Goal: Information Seeking & Learning: Learn about a topic

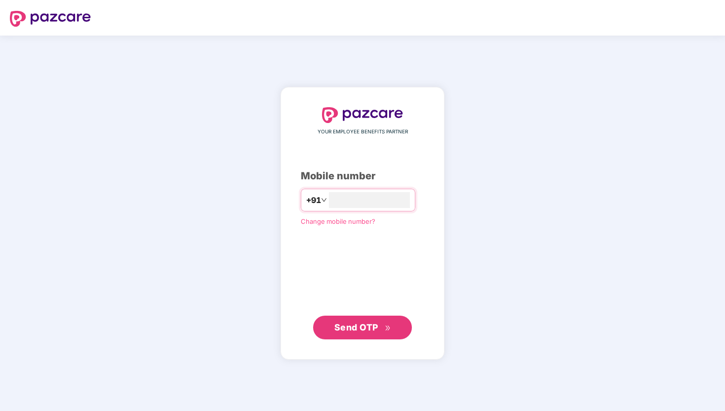
type input "**********"
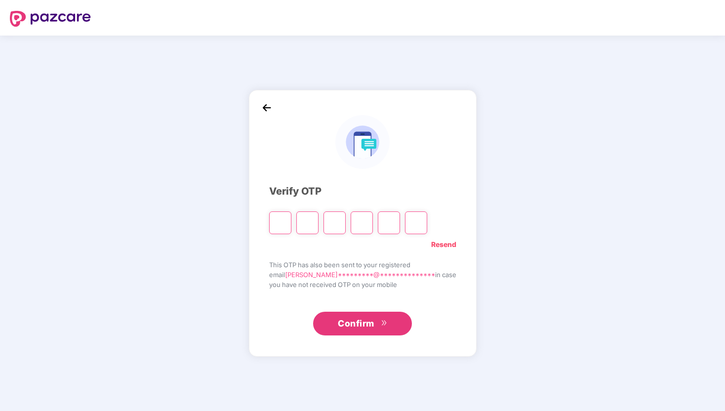
type input "*"
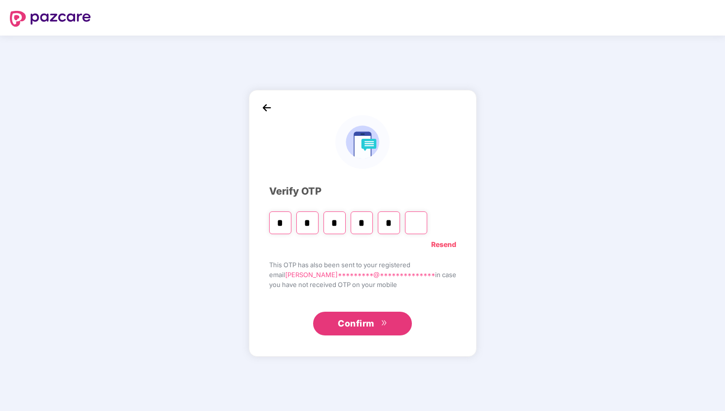
type input "*"
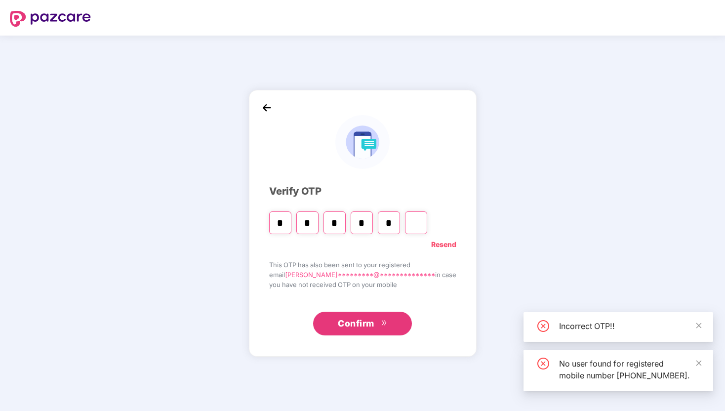
type input "*"
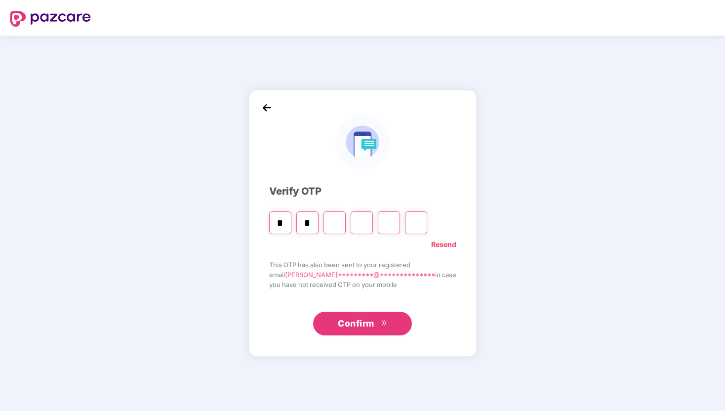
type input "*"
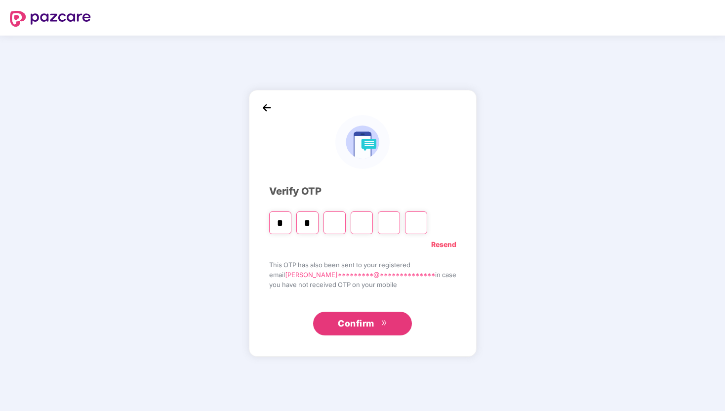
type input "*"
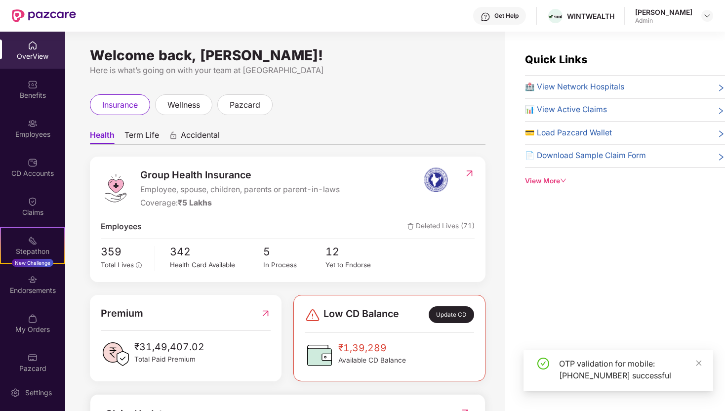
click at [141, 139] on span "Term Life" at bounding box center [142, 137] width 35 height 14
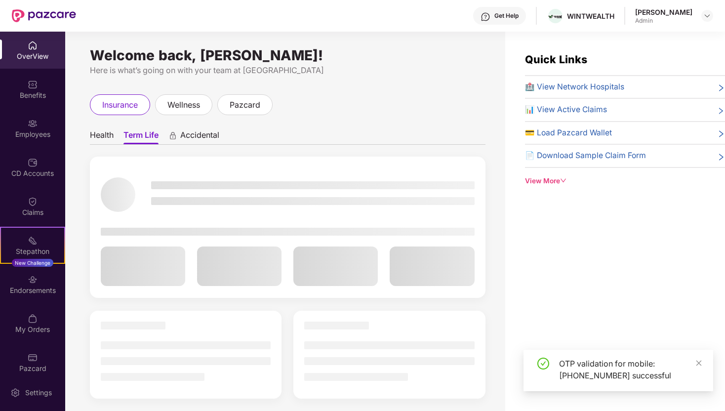
click at [103, 133] on span "Health" at bounding box center [102, 137] width 24 height 14
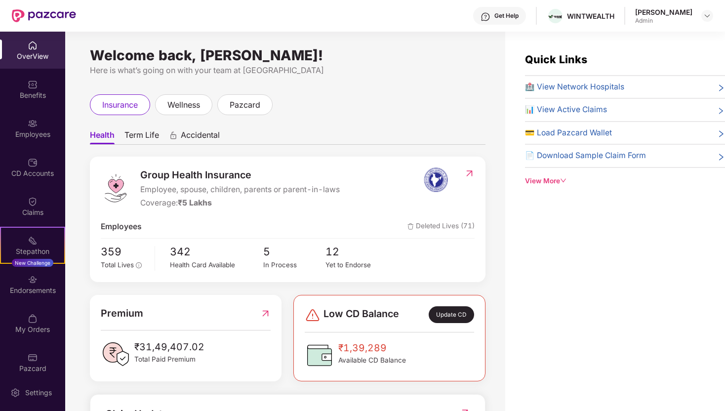
click at [472, 177] on img at bounding box center [470, 174] width 10 height 10
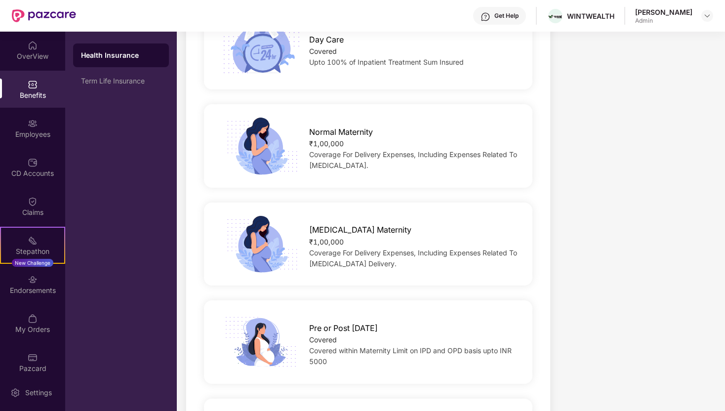
scroll to position [1158, 0]
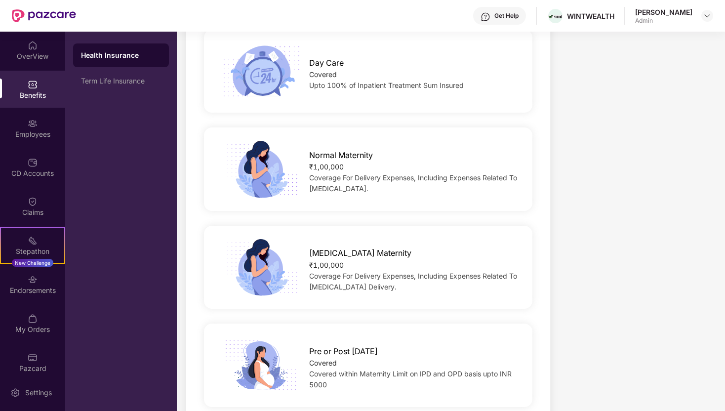
drag, startPoint x: 382, startPoint y: 181, endPoint x: 306, endPoint y: 142, distance: 84.7
click at [306, 144] on div "Normal Maternity ₹1,00,000 Coverage For Delivery Expenses, Including Expenses R…" at bounding box center [414, 169] width 240 height 50
click at [422, 193] on div "Normal Maternity ₹1,00,000 Coverage For Delivery Expenses, Including Expenses R…" at bounding box center [368, 169] width 329 height 83
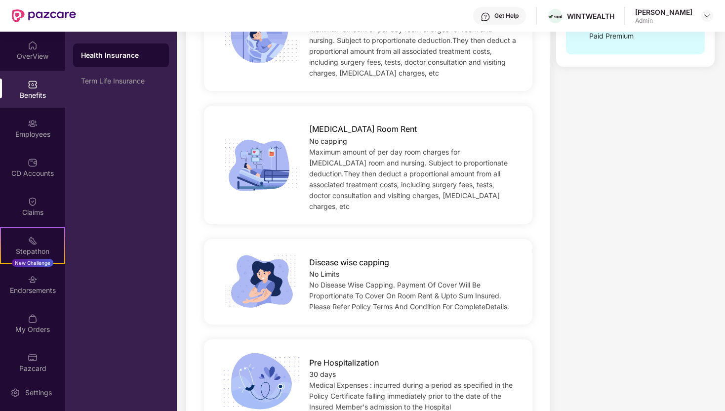
scroll to position [0, 0]
